Goal: Task Accomplishment & Management: Complete application form

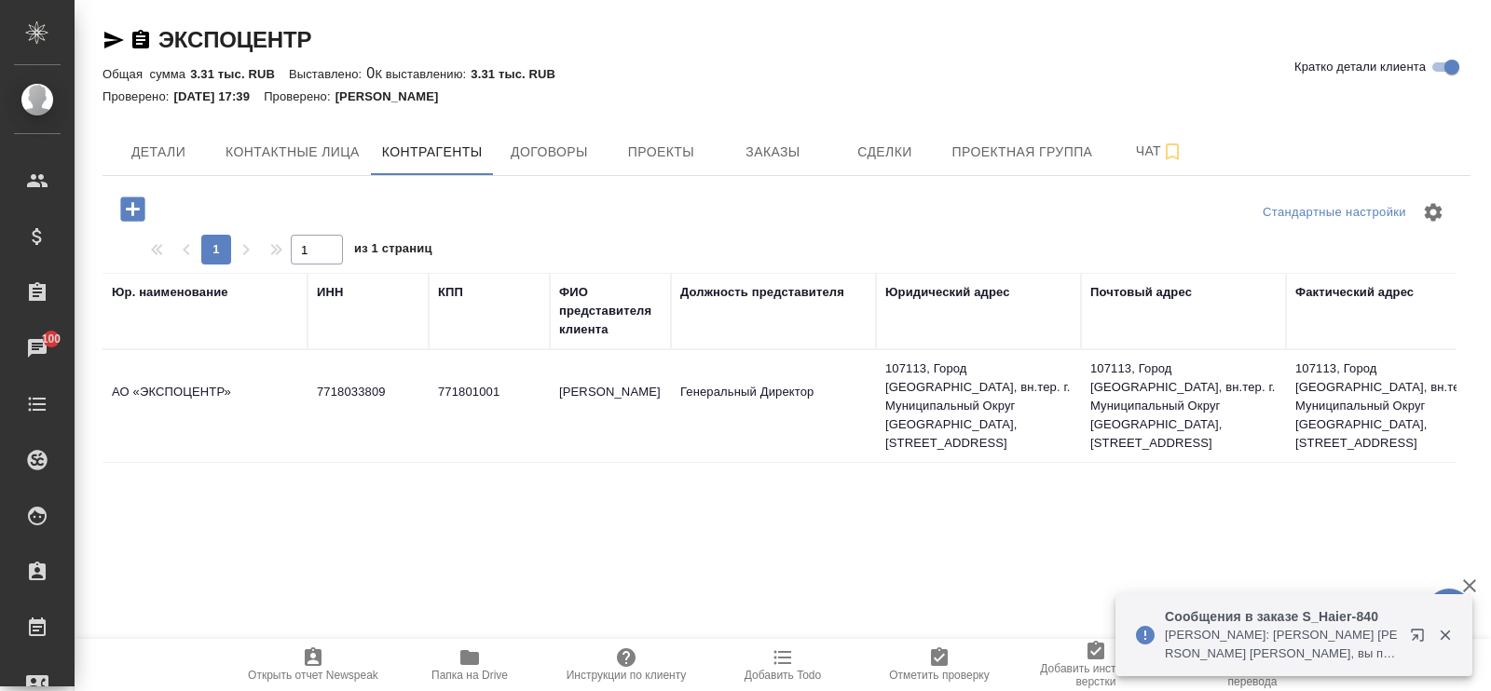
click at [1051, 675] on span "Добавить инструкции верстки" at bounding box center [1096, 675] width 134 height 26
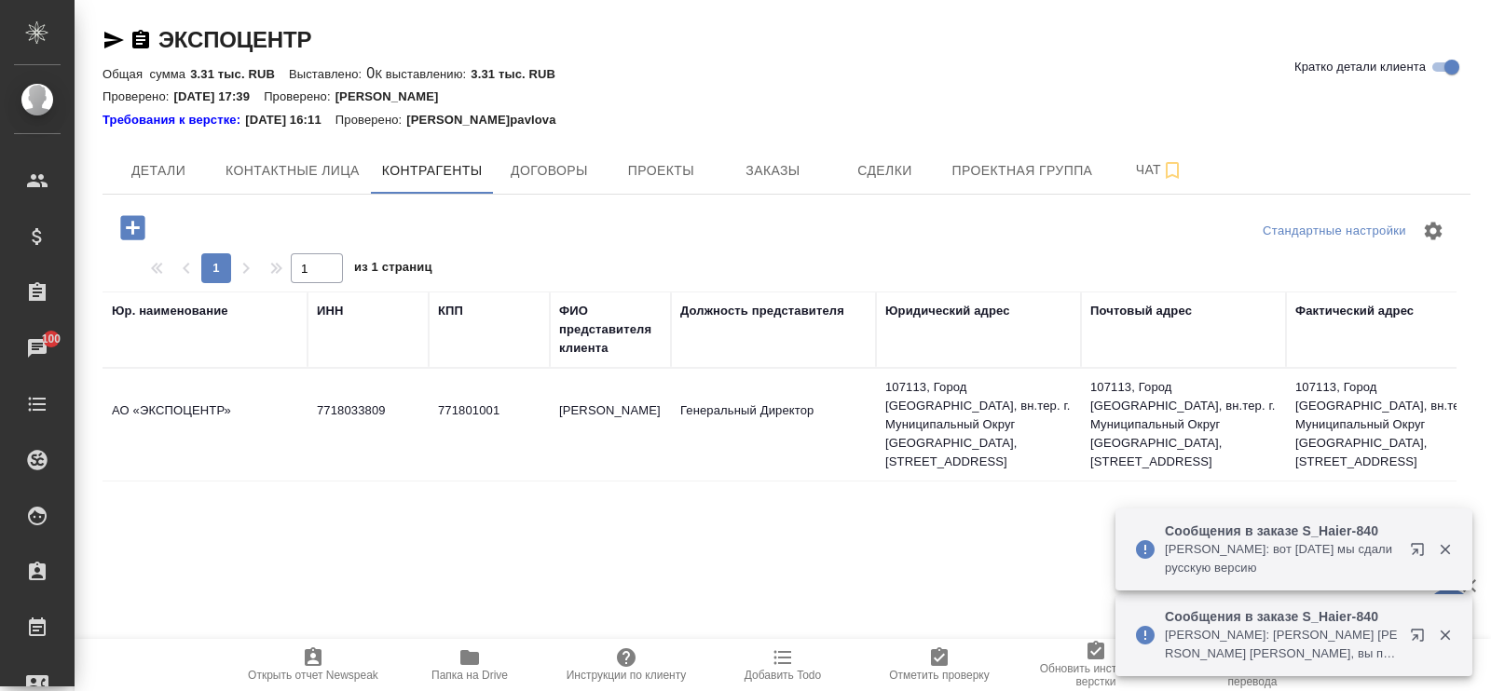
click at [258, 348] on div "Юр. наименование" at bounding box center [205, 330] width 186 height 56
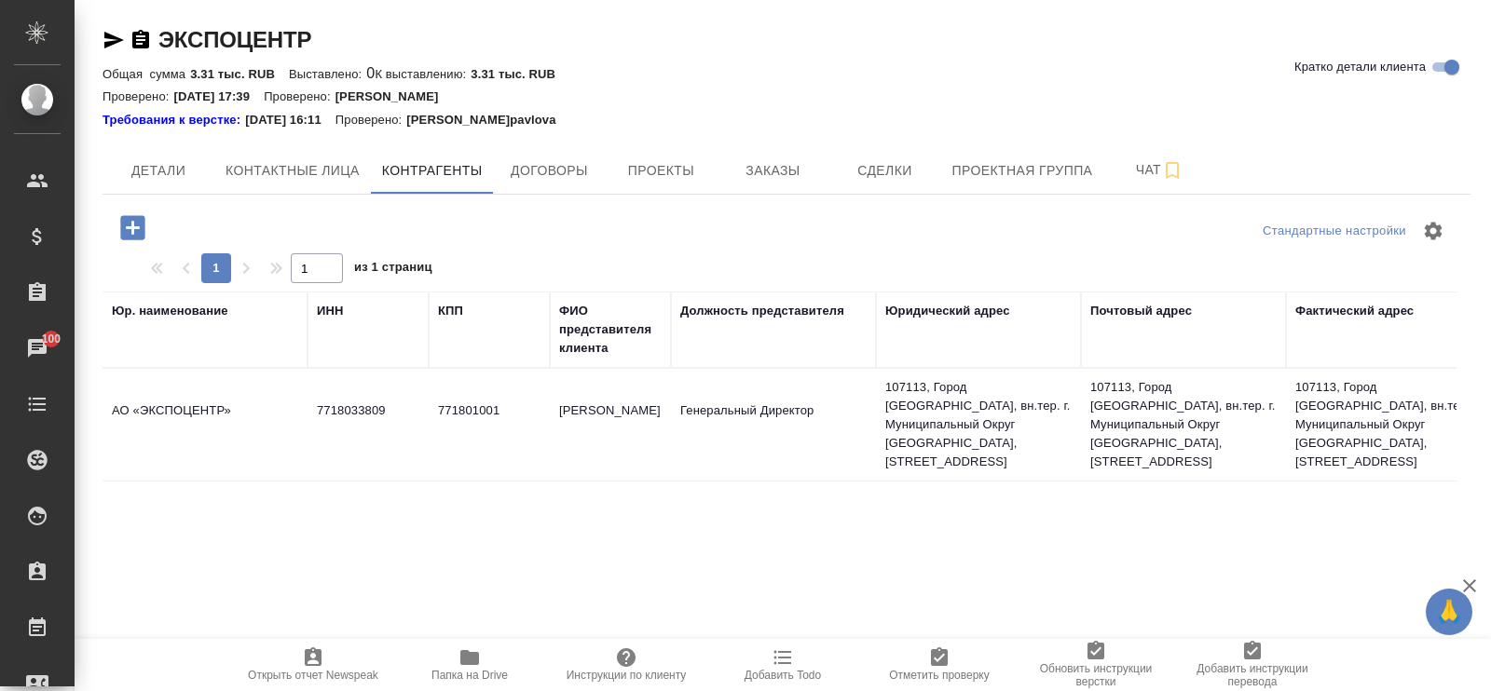
click at [203, 408] on td "АО «ЭКСПОЦЕНТР»" at bounding box center [204, 424] width 205 height 65
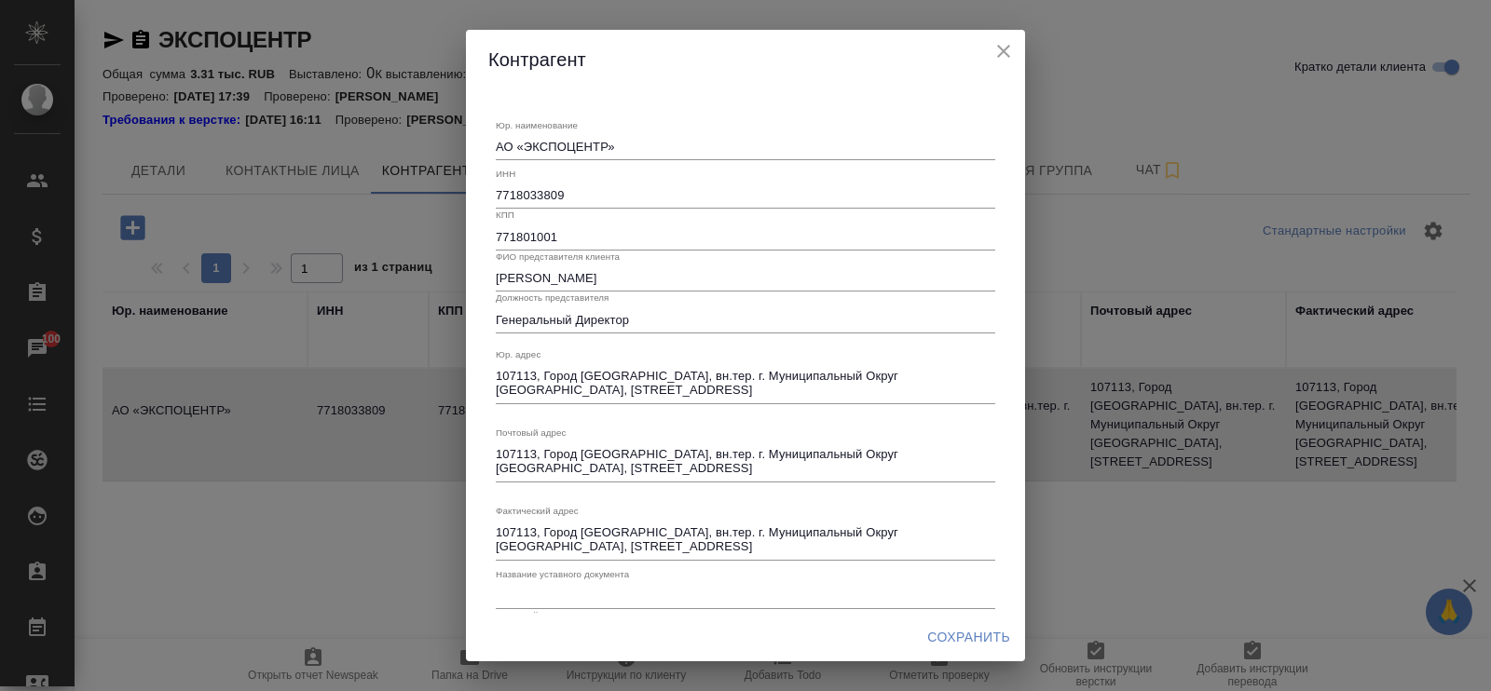
type input "7718033809"
type input "771801001"
type input "[PERSON_NAME]"
type input "Генеральный Директор"
drag, startPoint x: 587, startPoint y: 193, endPoint x: 497, endPoint y: 193, distance: 90.4
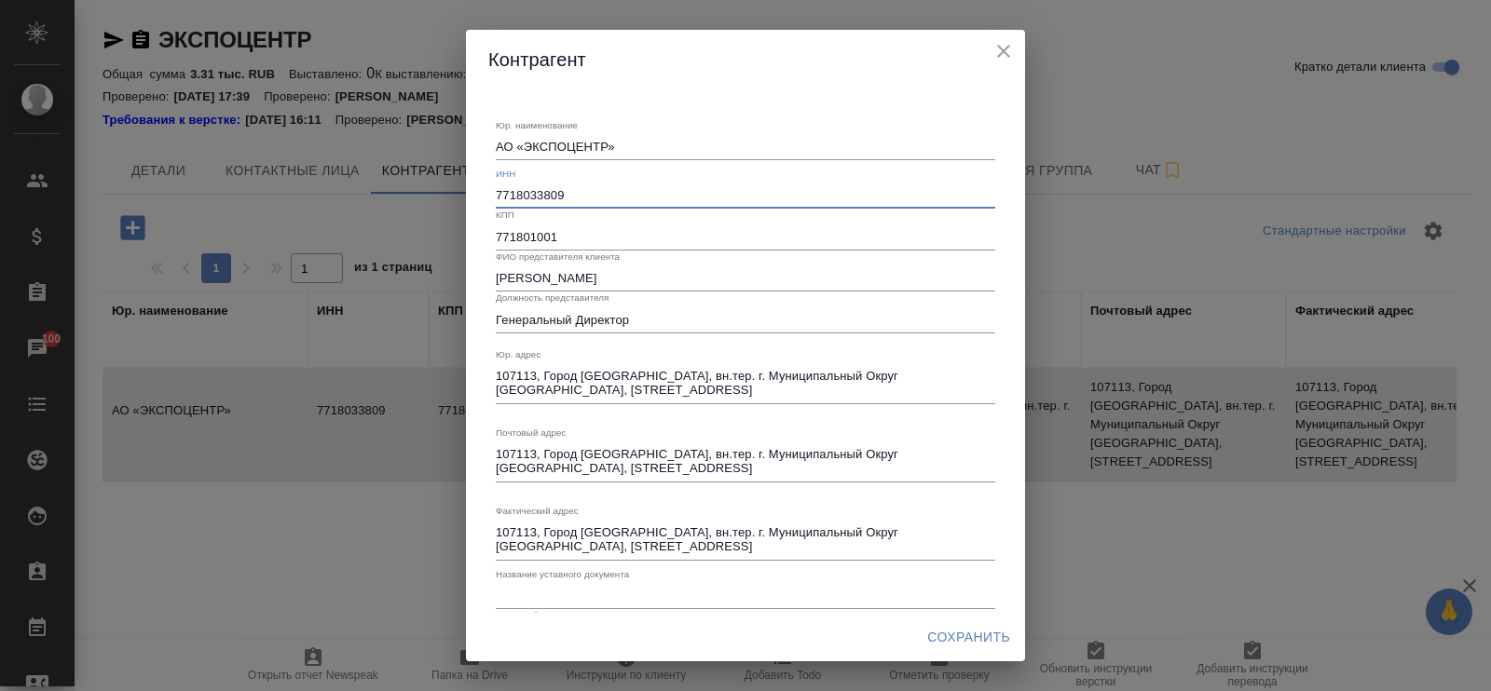
click at [497, 193] on input "7718033809" at bounding box center [745, 196] width 499 height 26
drag, startPoint x: 1158, startPoint y: 46, endPoint x: 1147, endPoint y: 38, distance: 13.4
click at [1158, 46] on div "[PERSON_NAME]. наименование АО «ЭКСПОЦЕНТР» x ИНН 7718033809 КПП 771801001 ФИО …" at bounding box center [745, 345] width 1491 height 691
